Goal: Task Accomplishment & Management: Use online tool/utility

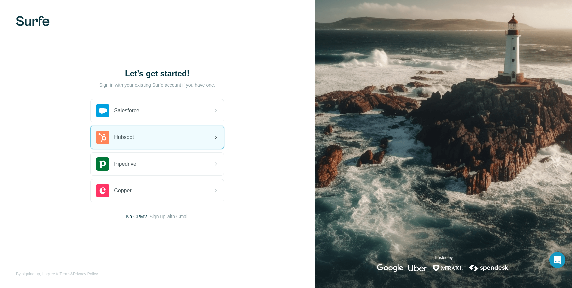
click at [165, 129] on div "Hubspot" at bounding box center [157, 137] width 133 height 23
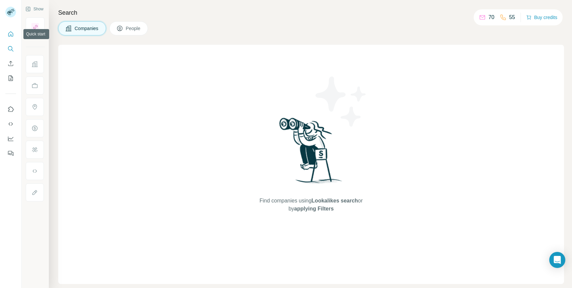
click at [8, 35] on icon "Quick start" at bounding box center [10, 33] width 5 height 5
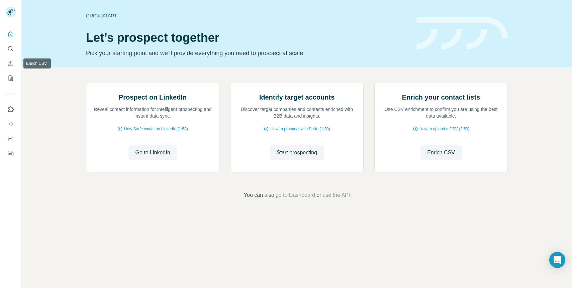
click at [10, 64] on icon "Enrich CSV" at bounding box center [10, 63] width 5 height 5
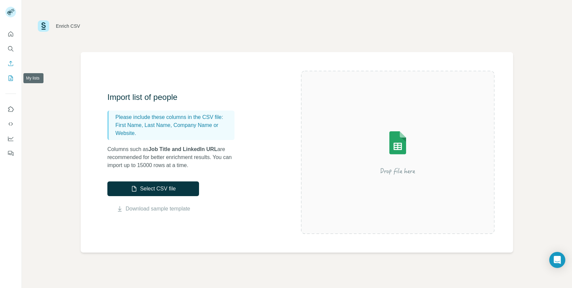
click at [11, 79] on icon "My lists" at bounding box center [11, 78] width 3 height 4
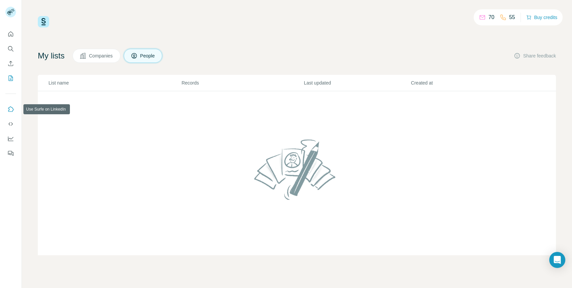
click at [9, 110] on icon "Use Surfe on LinkedIn" at bounding box center [11, 108] width 6 height 5
click at [8, 108] on icon "Use Surfe on LinkedIn" at bounding box center [10, 109] width 7 height 7
click at [11, 36] on icon "Quick start" at bounding box center [10, 34] width 7 height 7
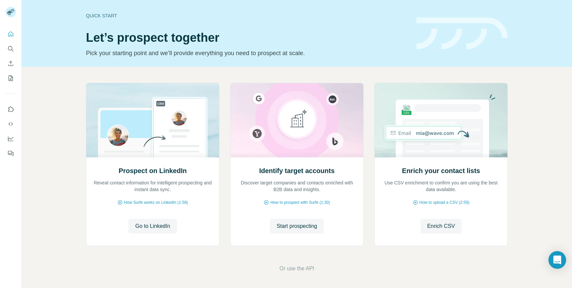
click at [558, 261] on icon "Open Intercom Messenger" at bounding box center [557, 260] width 8 height 9
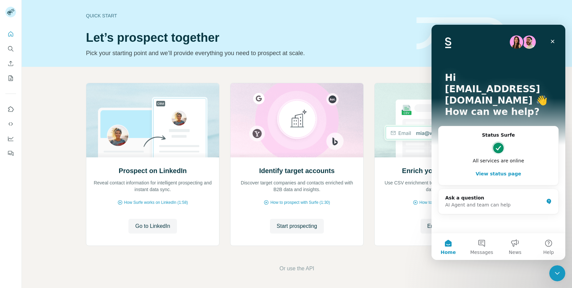
click at [483, 141] on div "Intercom messenger" at bounding box center [498, 147] width 106 height 13
click at [483, 195] on div "Ask a question" at bounding box center [494, 198] width 98 height 7
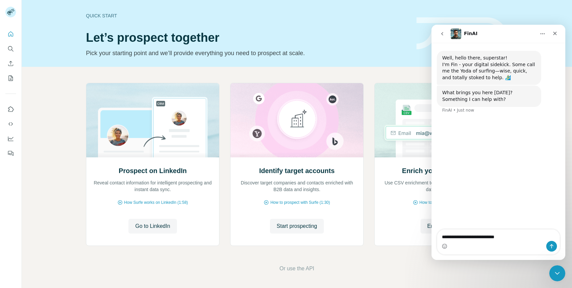
type textarea "**********"
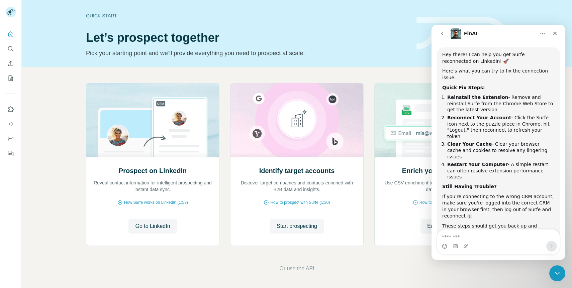
scroll to position [85, 0]
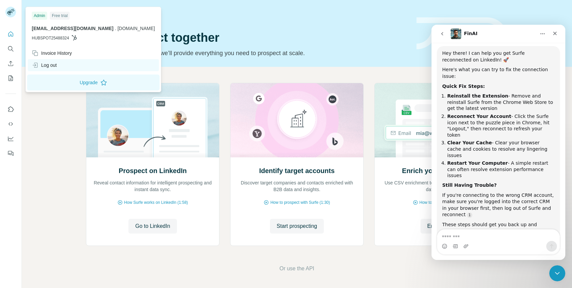
click at [49, 65] on div "Log out" at bounding box center [44, 65] width 25 height 7
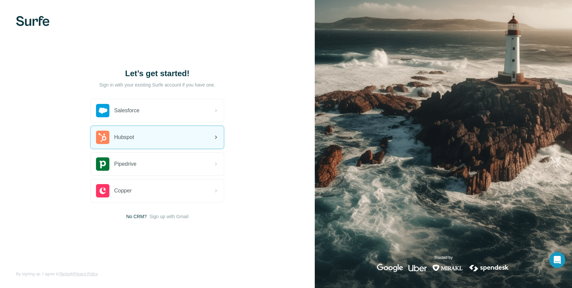
click at [180, 143] on div "Hubspot" at bounding box center [157, 137] width 133 height 23
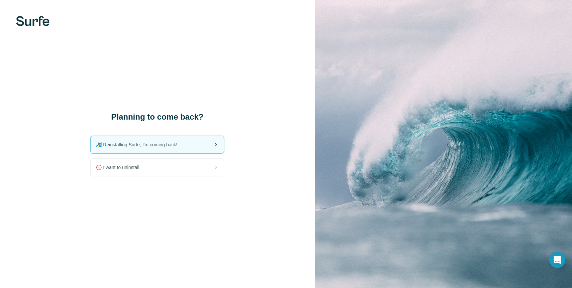
click at [166, 144] on span "🏄🏻‍♂️ Reinstalling Surfe, I'm coming back!" at bounding box center [139, 144] width 87 height 7
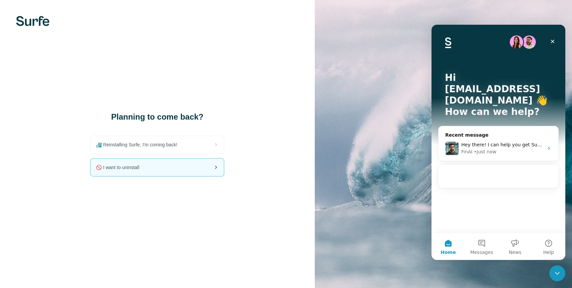
click at [213, 163] on icon at bounding box center [216, 167] width 8 height 8
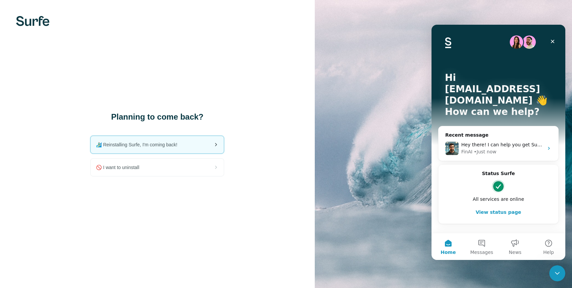
click at [153, 141] on span "🏄🏻‍♂️ Reinstalling Surfe, I'm coming back!" at bounding box center [139, 144] width 87 height 7
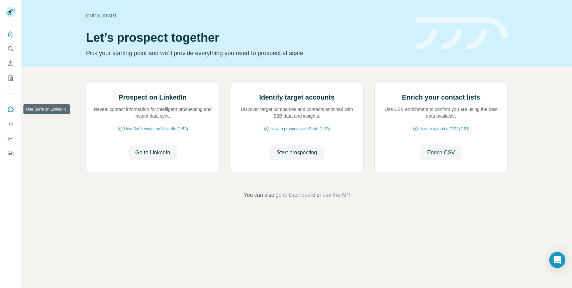
click at [13, 109] on icon "Use Surfe on LinkedIn" at bounding box center [11, 108] width 6 height 5
click at [558, 259] on icon "Open Intercom Messenger" at bounding box center [557, 260] width 8 height 9
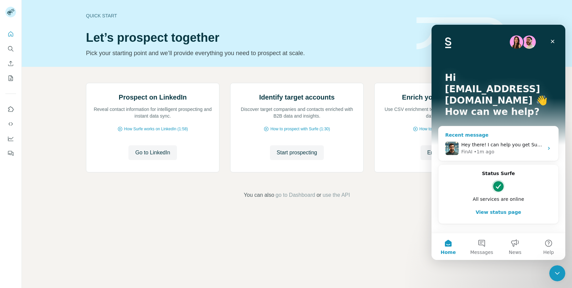
click at [509, 148] on div "FinAI • 1m ago" at bounding box center [502, 151] width 82 height 7
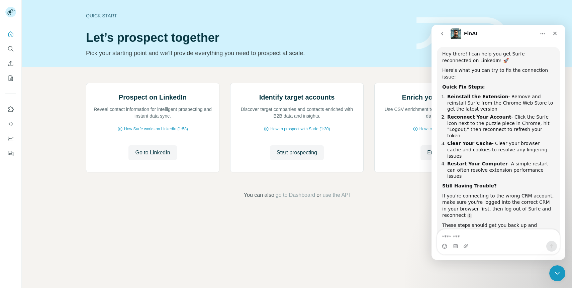
scroll to position [90, 0]
